Goal: Check status: Check status

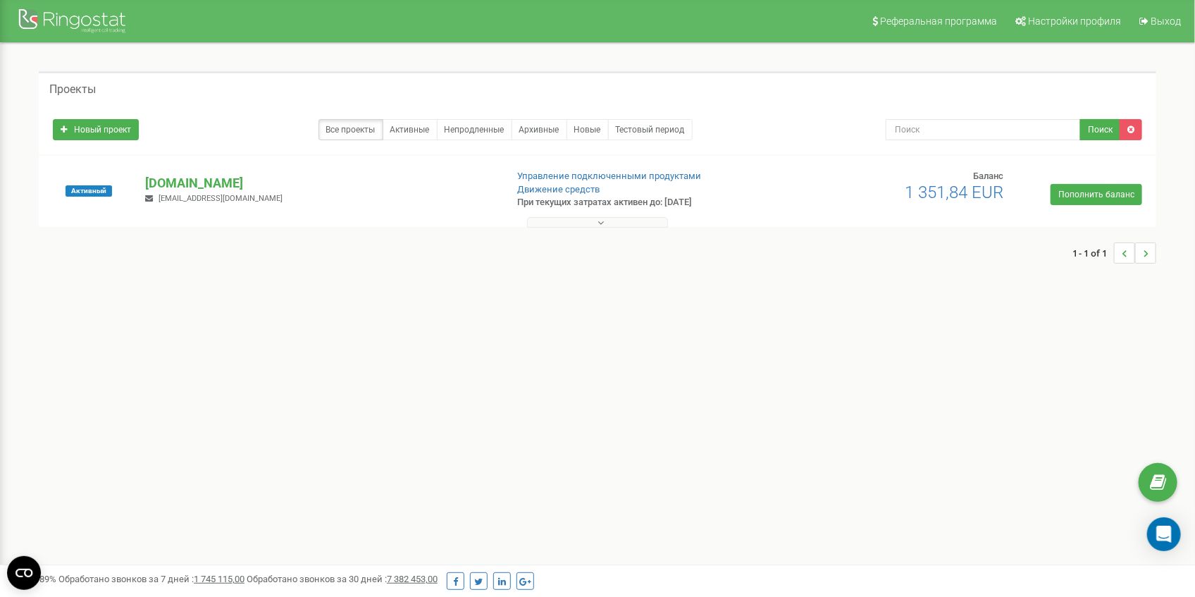
click at [618, 218] on button at bounding box center [597, 222] width 141 height 11
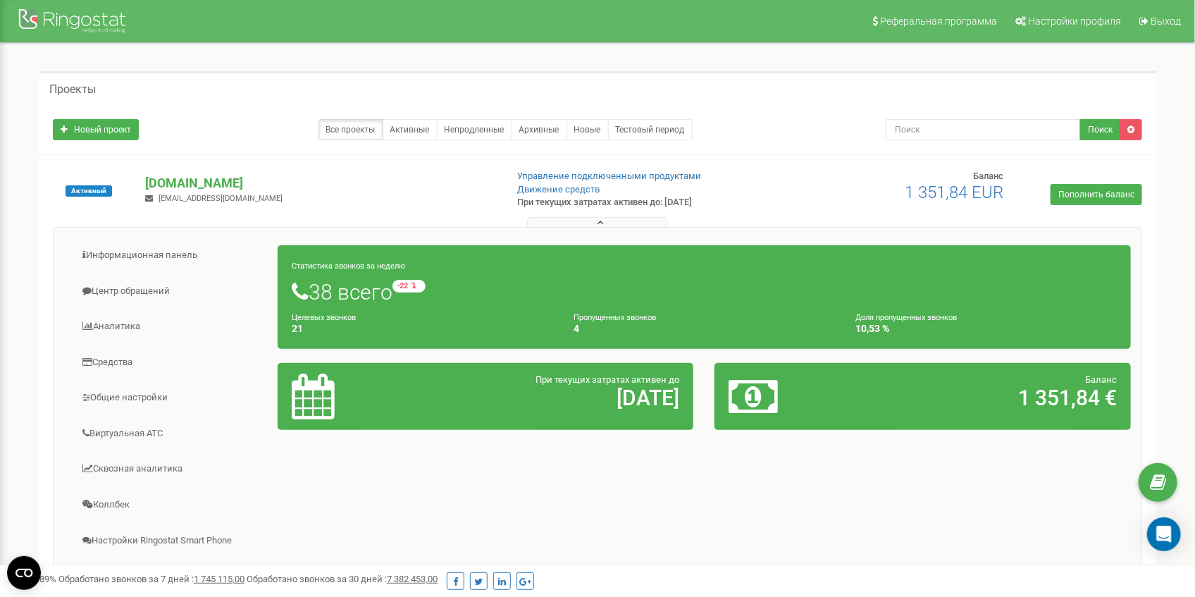
drag, startPoint x: 659, startPoint y: 203, endPoint x: 676, endPoint y: 203, distance: 17.6
click at [662, 203] on p "При текущих затратах активен до: 30.08.2028" at bounding box center [646, 202] width 256 height 13
click at [696, 204] on p "При текущих затратах активен до: 30.08.2028" at bounding box center [646, 202] width 256 height 13
drag, startPoint x: 699, startPoint y: 201, endPoint x: 667, endPoint y: 204, distance: 31.8
click at [667, 204] on p "При текущих затратах активен до: 30.08.2028" at bounding box center [646, 202] width 256 height 13
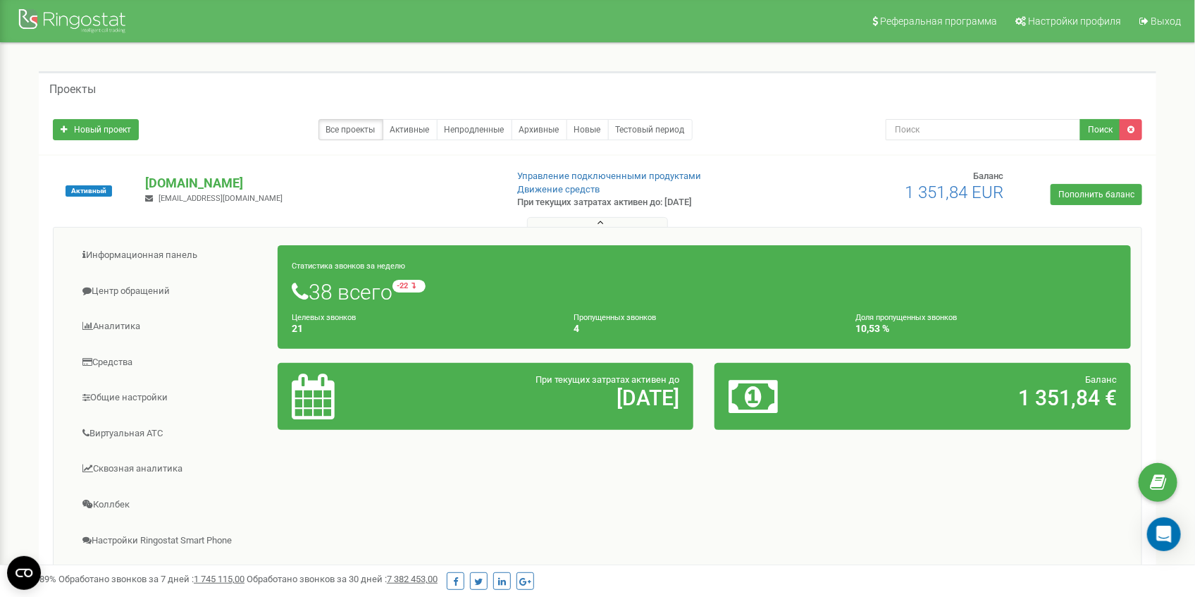
click at [718, 226] on div "Информационная панель Центр обращений Аналитика Средства 4" at bounding box center [597, 455] width 1110 height 458
click at [1072, 397] on h2 "1 351,84 €" at bounding box center [990, 397] width 251 height 23
drag, startPoint x: 1092, startPoint y: 396, endPoint x: 983, endPoint y: 394, distance: 109.2
click at [983, 394] on h2 "1 351,84 €" at bounding box center [990, 397] width 251 height 23
click at [887, 400] on h2 "1 351,84 €" at bounding box center [990, 397] width 251 height 23
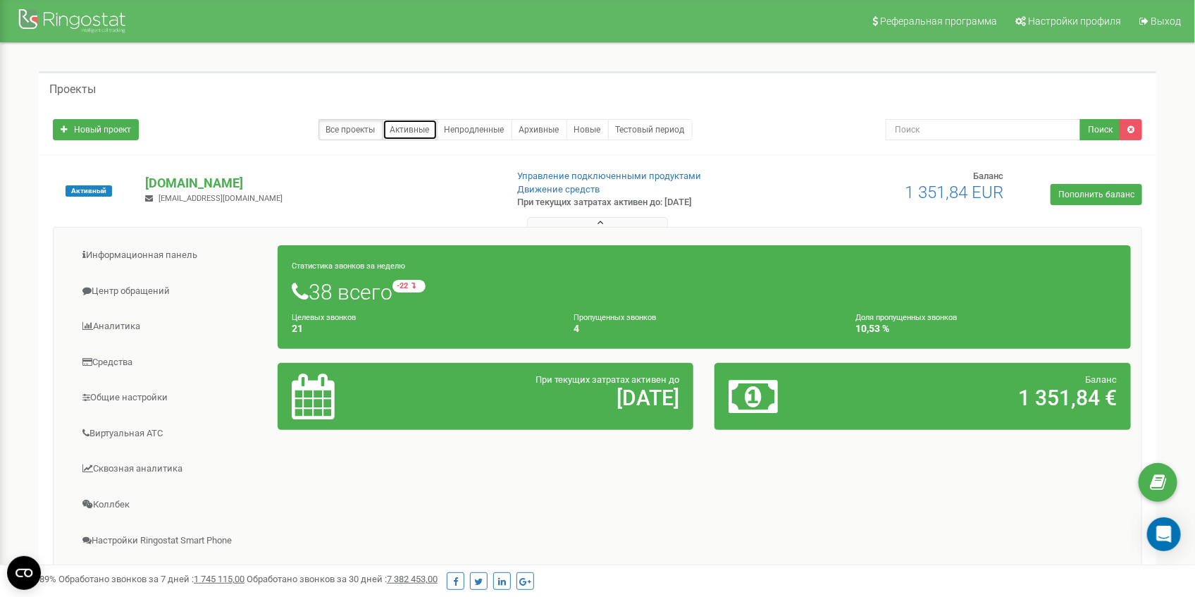
click at [400, 126] on link "Активные" at bounding box center [409, 129] width 55 height 21
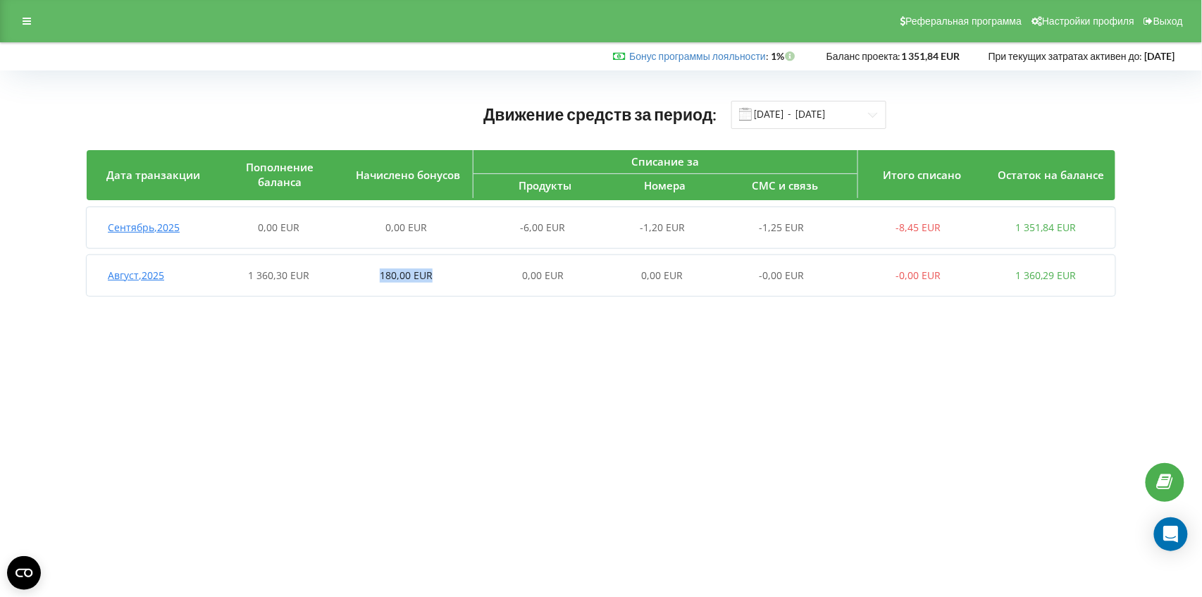
drag, startPoint x: 382, startPoint y: 277, endPoint x: 446, endPoint y: 312, distance: 72.5
click at [431, 273] on span "180,00 EUR" at bounding box center [406, 274] width 53 height 13
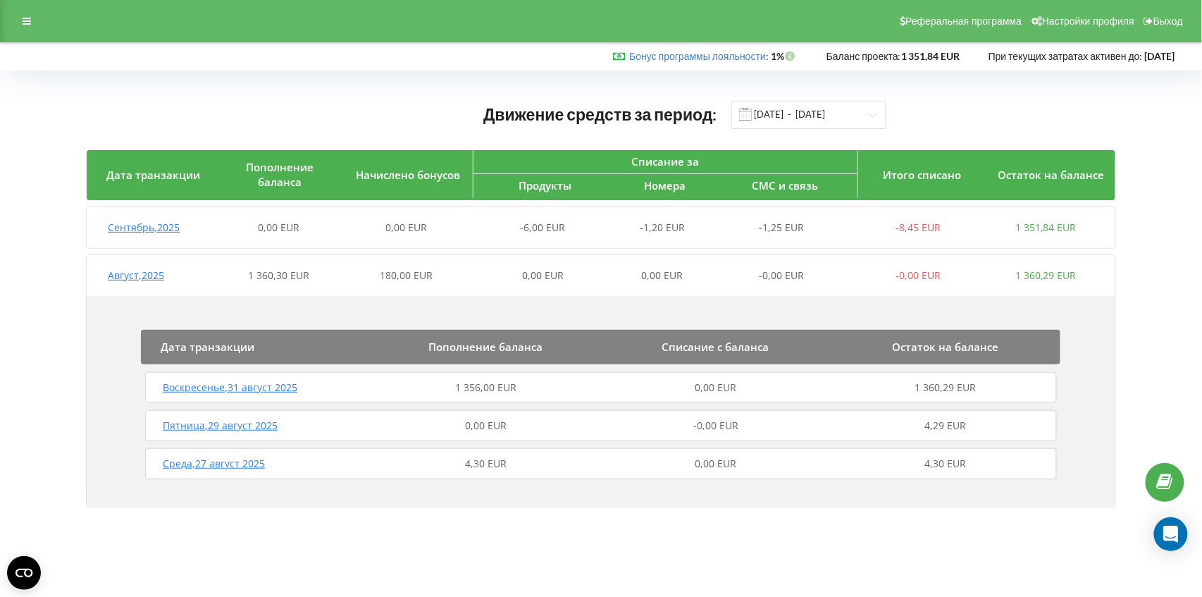
click at [447, 320] on div "Дата транзакции Пополнение баланса Списание с баланса Остаток на балансе Воскре…" at bounding box center [601, 401] width 1028 height 211
click at [423, 272] on span "180,00 EUR" at bounding box center [406, 274] width 53 height 13
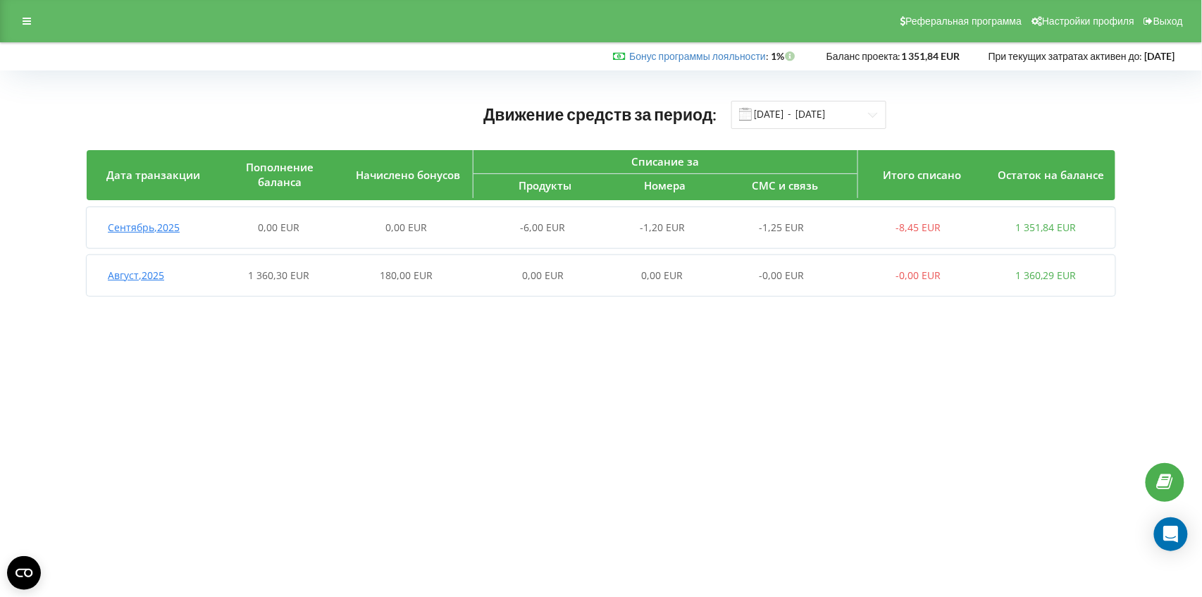
click at [394, 278] on span "180,00 EUR" at bounding box center [406, 274] width 53 height 13
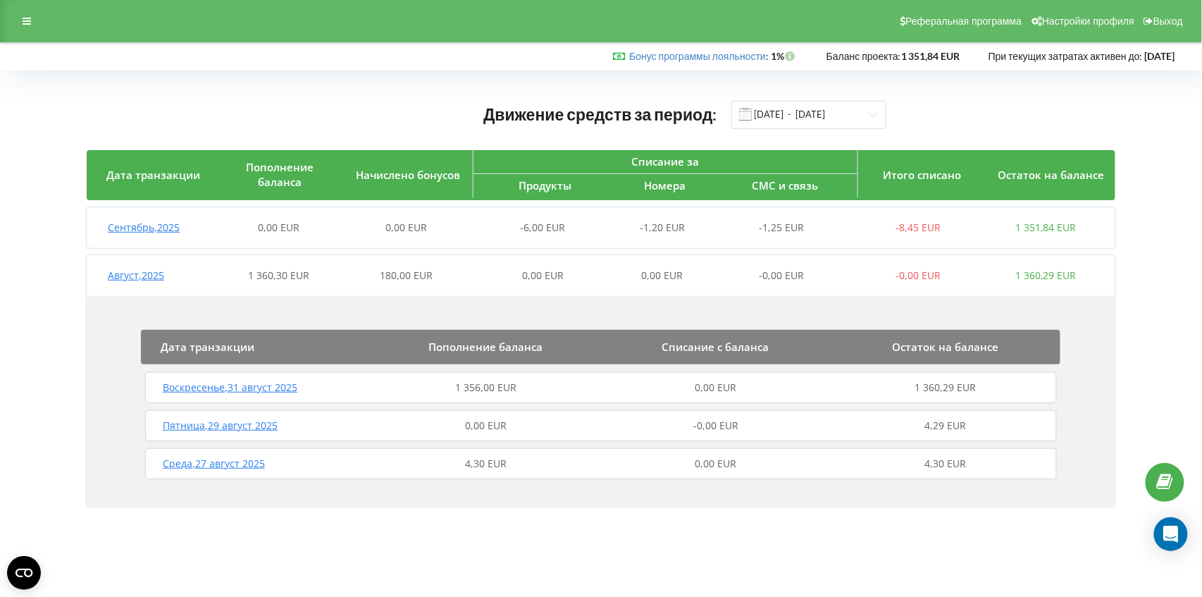
click at [429, 228] on div "0,00 EUR" at bounding box center [406, 227] width 128 height 14
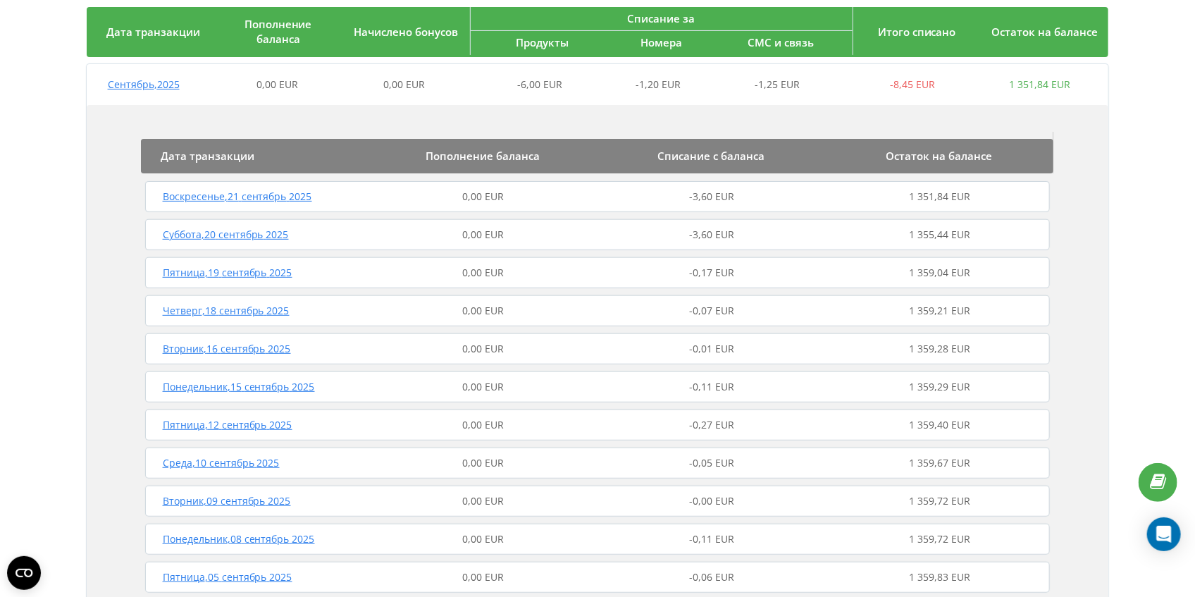
scroll to position [141, 0]
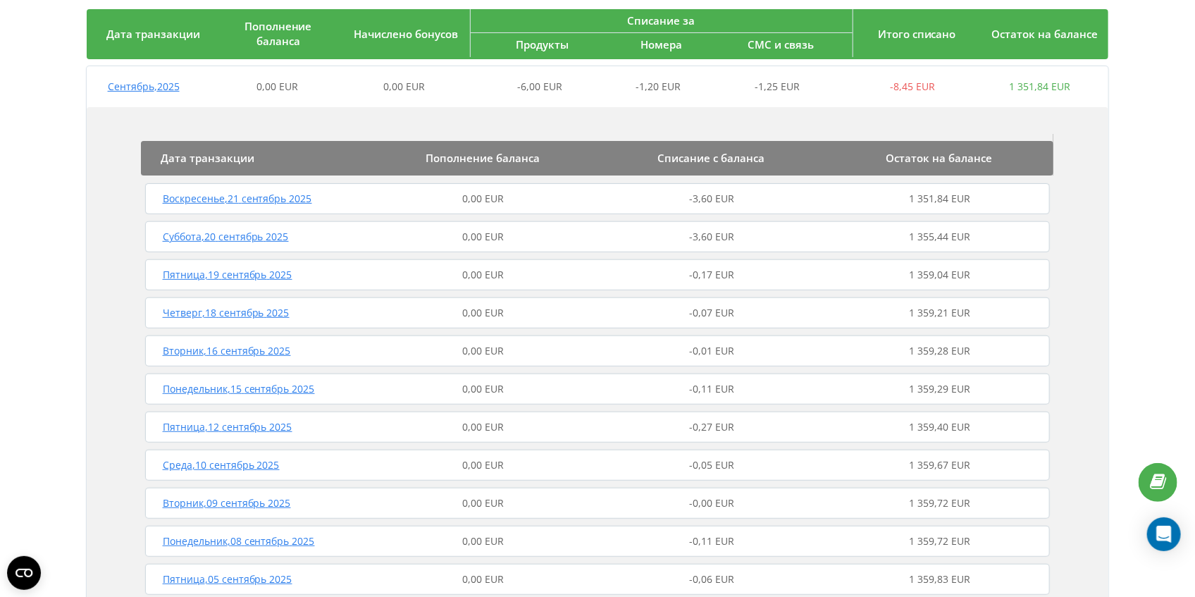
click at [644, 280] on div "-0,17 EUR" at bounding box center [711, 275] width 228 height 14
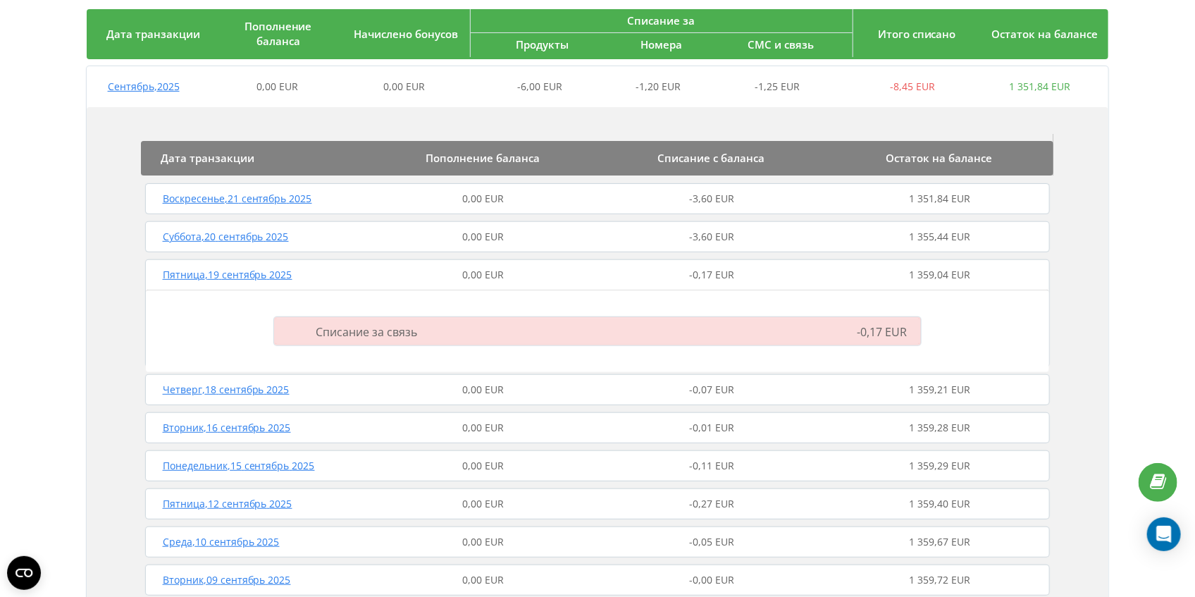
click at [530, 241] on div "0,00 EUR" at bounding box center [483, 237] width 228 height 14
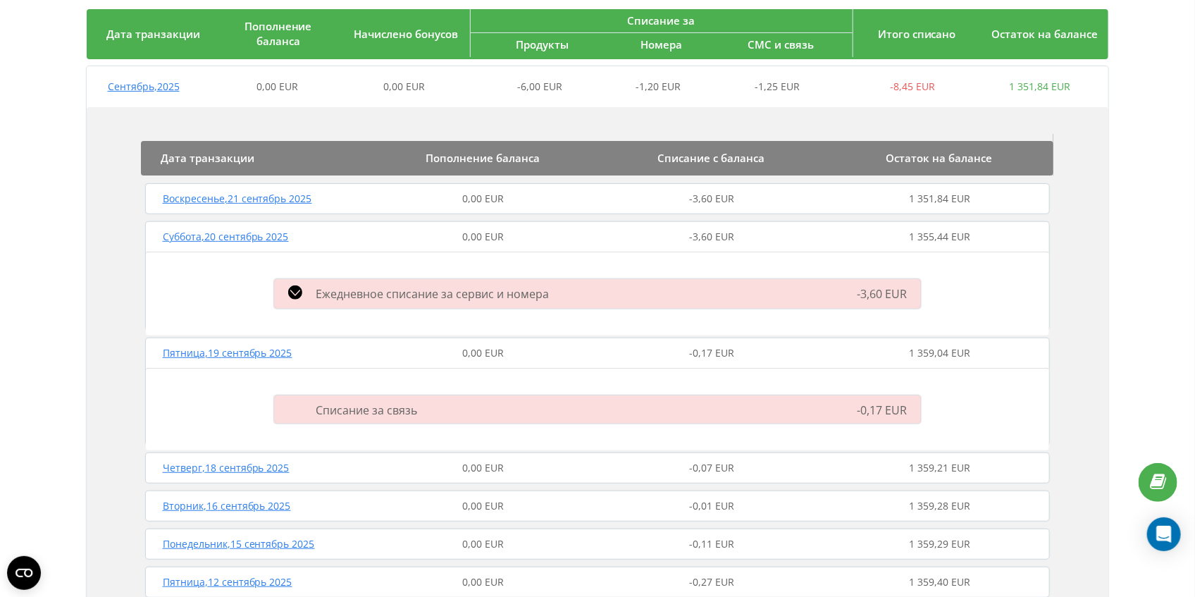
click at [579, 202] on div "0,00 EUR" at bounding box center [483, 199] width 228 height 14
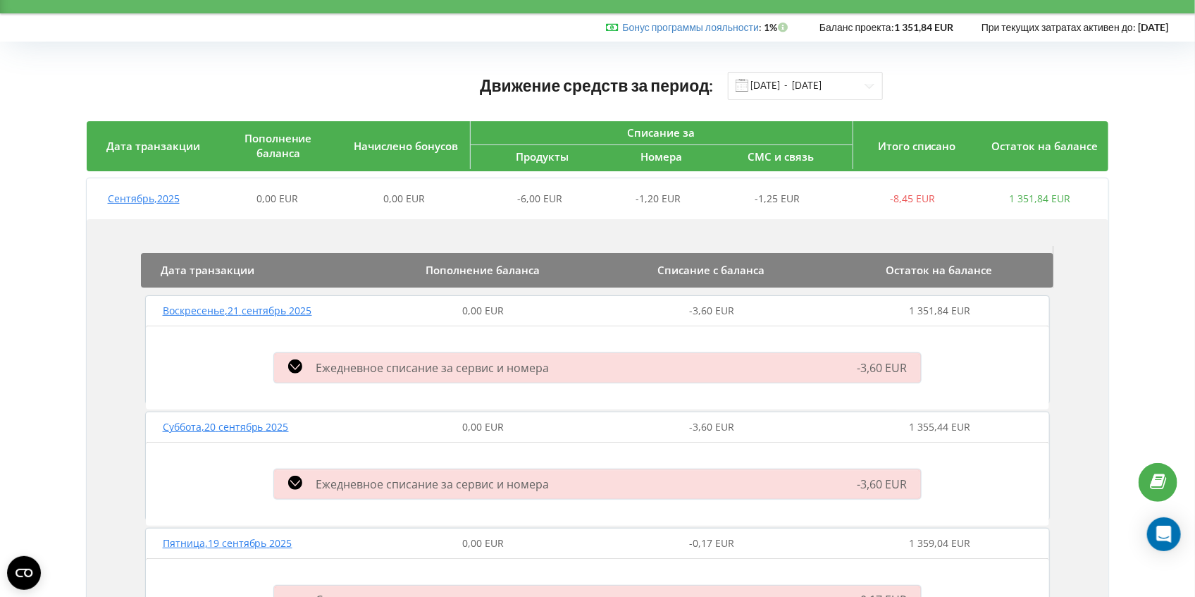
scroll to position [0, 0]
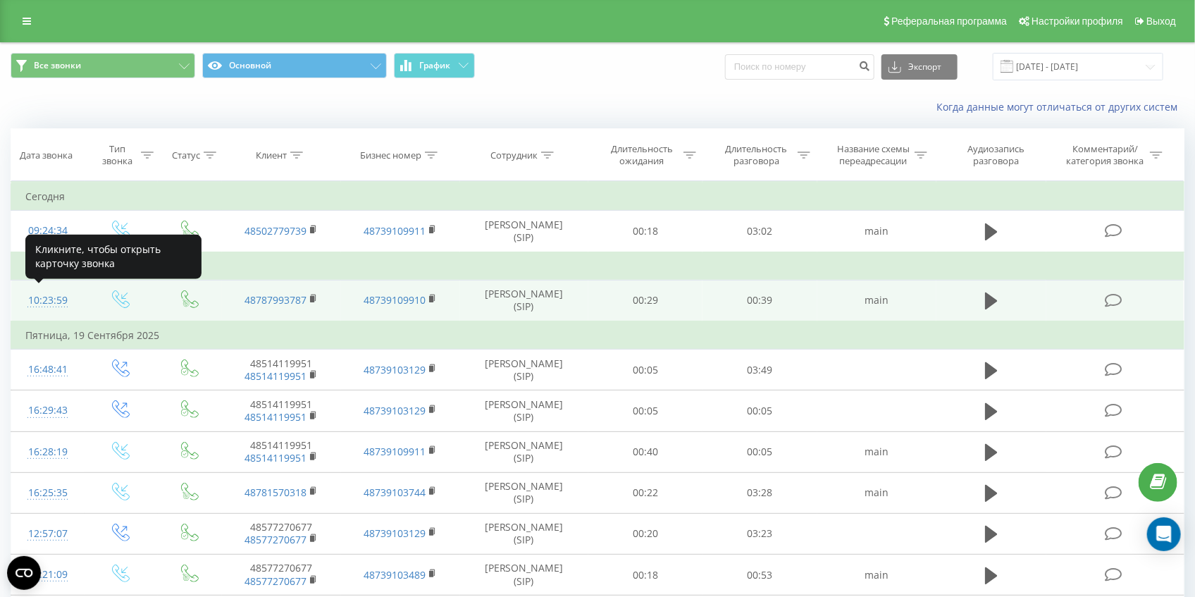
click at [46, 296] on div "10:23:59" at bounding box center [47, 300] width 45 height 27
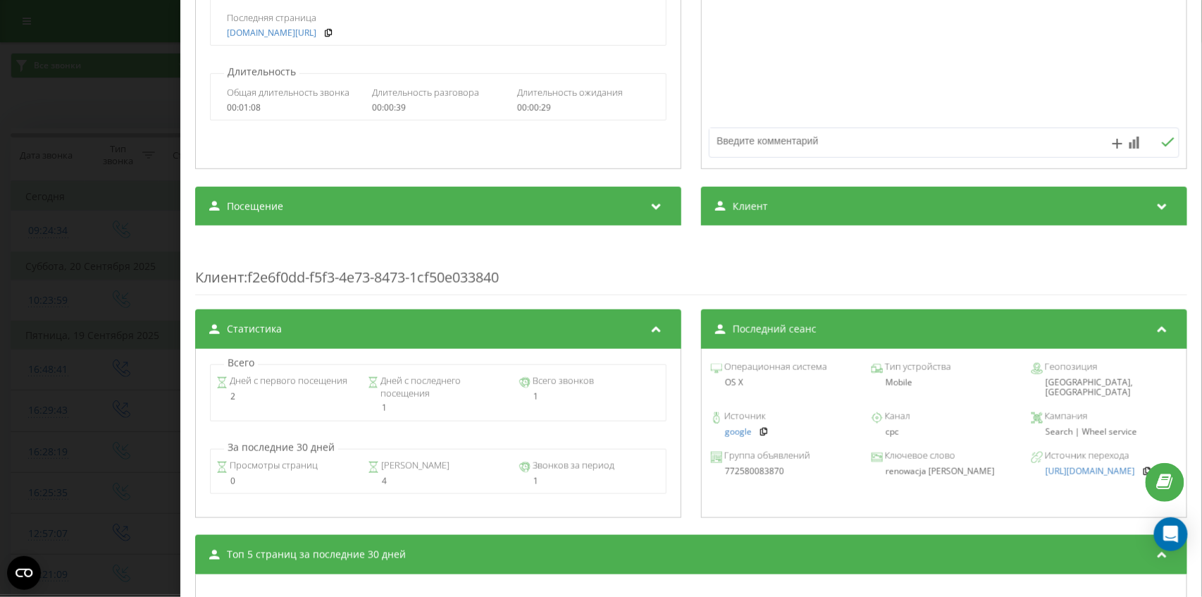
scroll to position [375, 0]
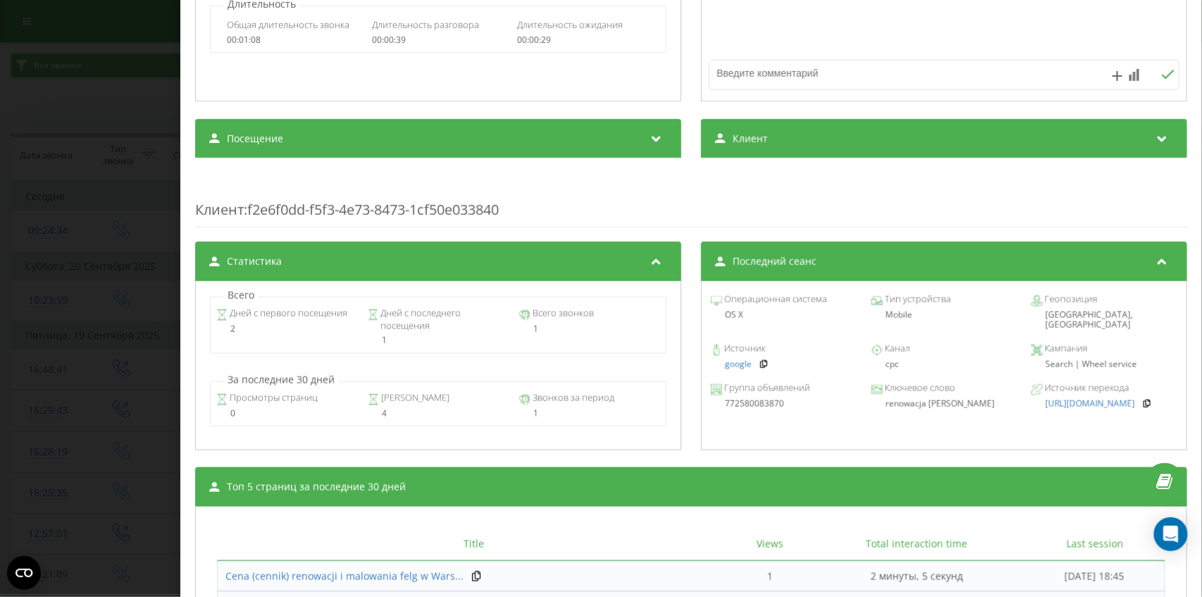
click at [8, 309] on div "Звонок : pl5_-1758356639.1337317 1 x - 00:40 00:00 00:00 Транскрипция Для анали…" at bounding box center [601, 298] width 1202 height 597
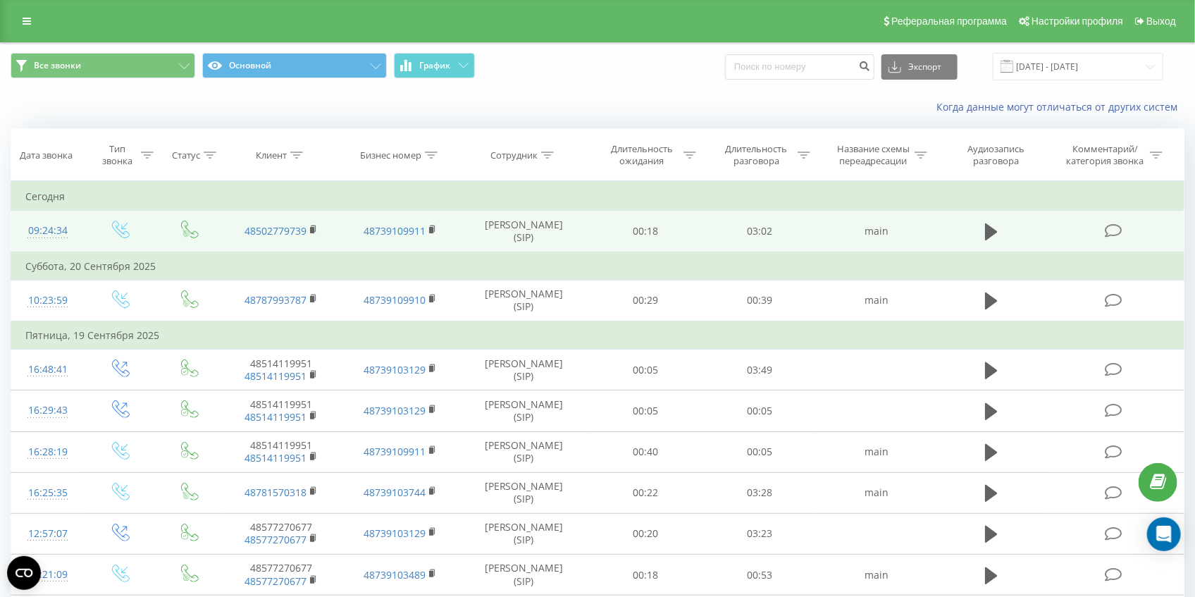
click at [38, 227] on div "09:24:34" at bounding box center [47, 230] width 45 height 27
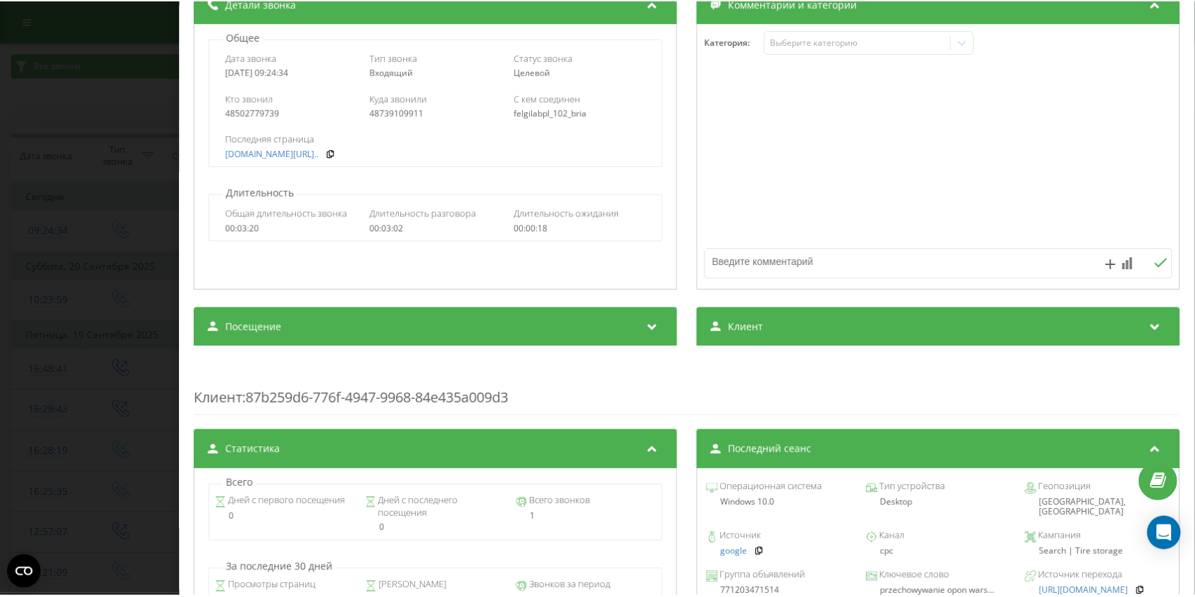
scroll to position [328, 0]
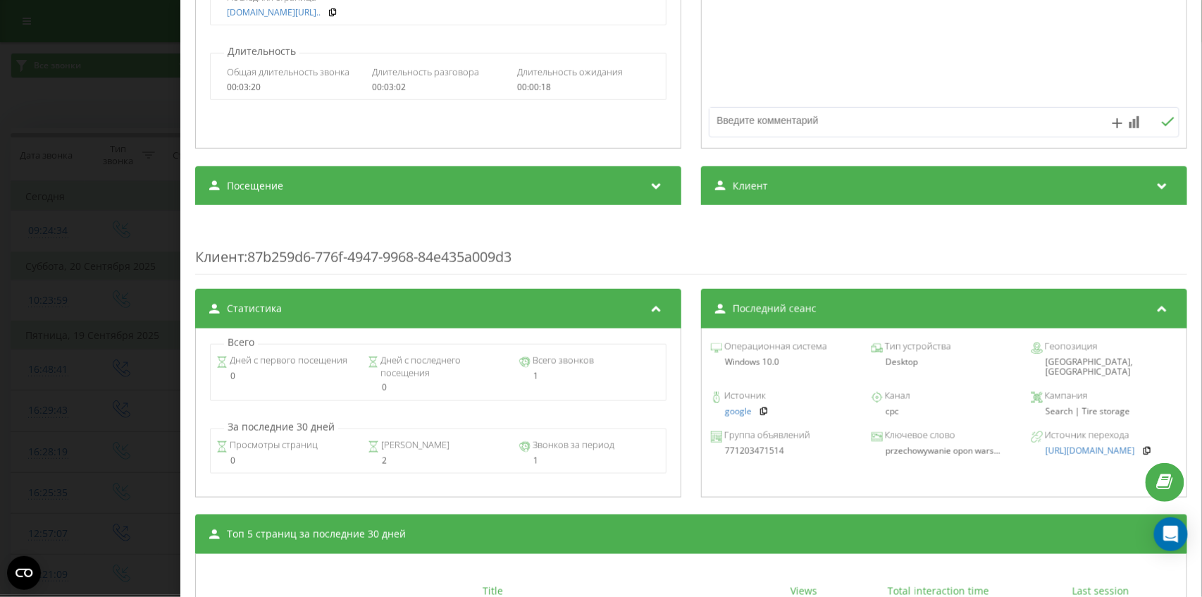
click at [1, 360] on div "Звонок : pl4_-1758525874.6008958 1 x - 03:02 00:00 00:00 Транскрипция Для анали…" at bounding box center [601, 298] width 1202 height 597
